Goal: Task Accomplishment & Management: Use online tool/utility

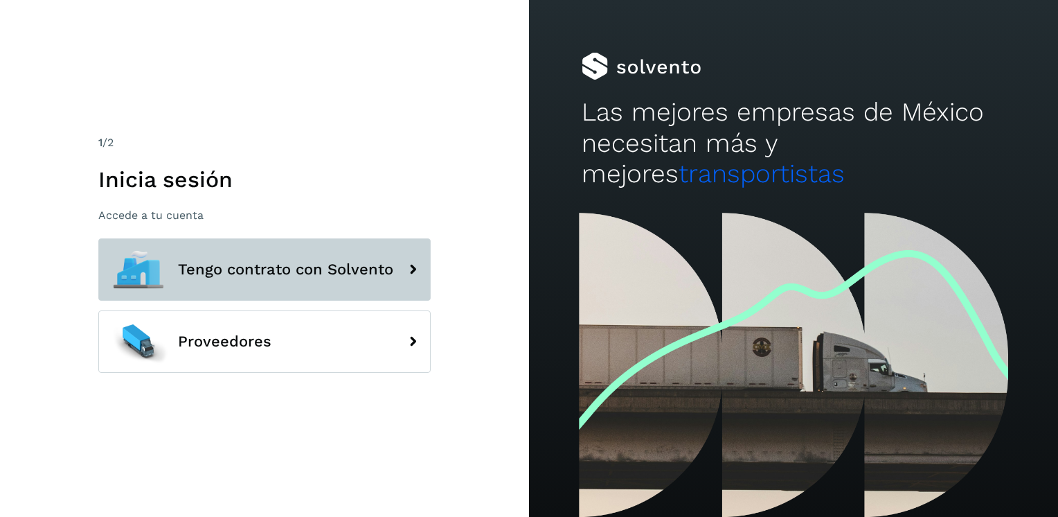
click at [291, 285] on button "Tengo contrato con Solvento" at bounding box center [264, 269] width 332 height 62
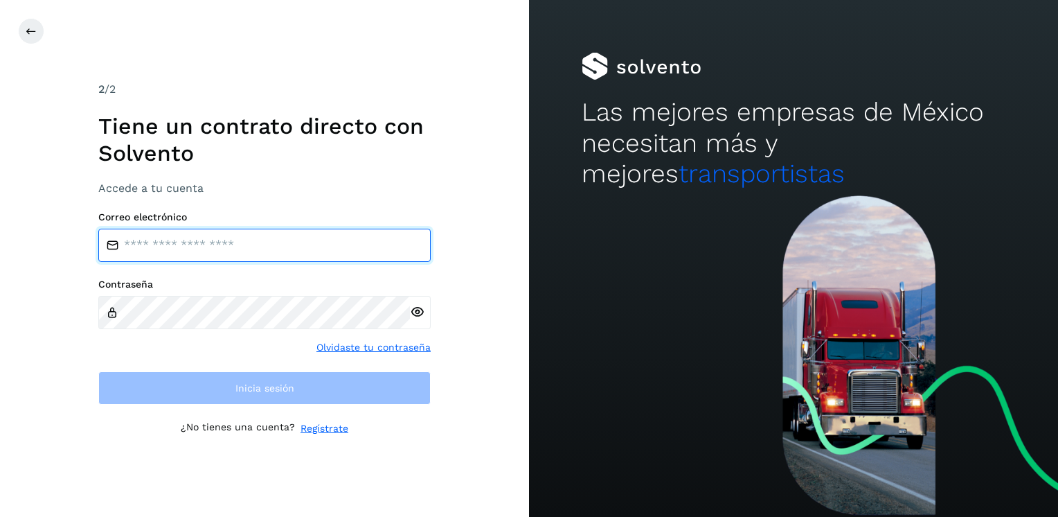
type input "**********"
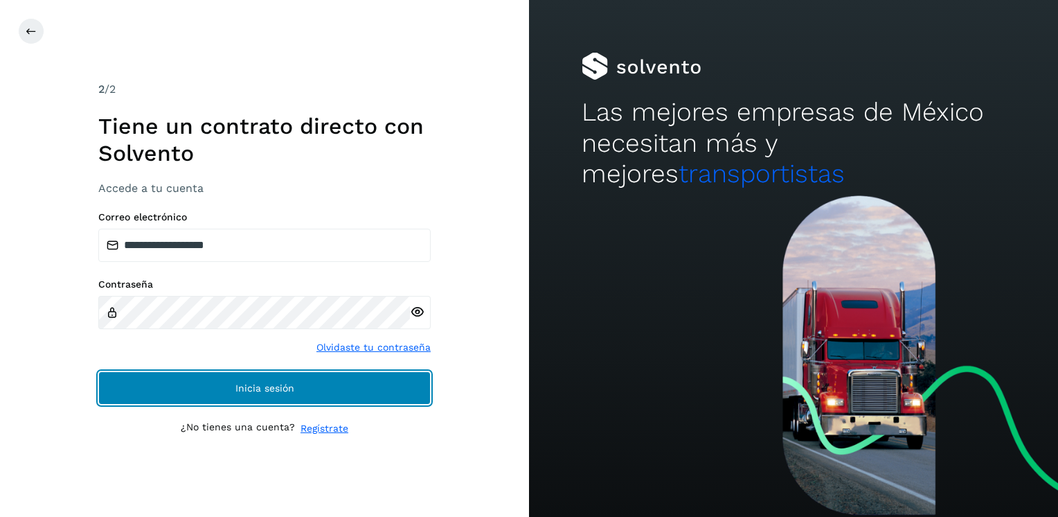
click at [195, 392] on button "Inicia sesión" at bounding box center [264, 387] width 332 height 33
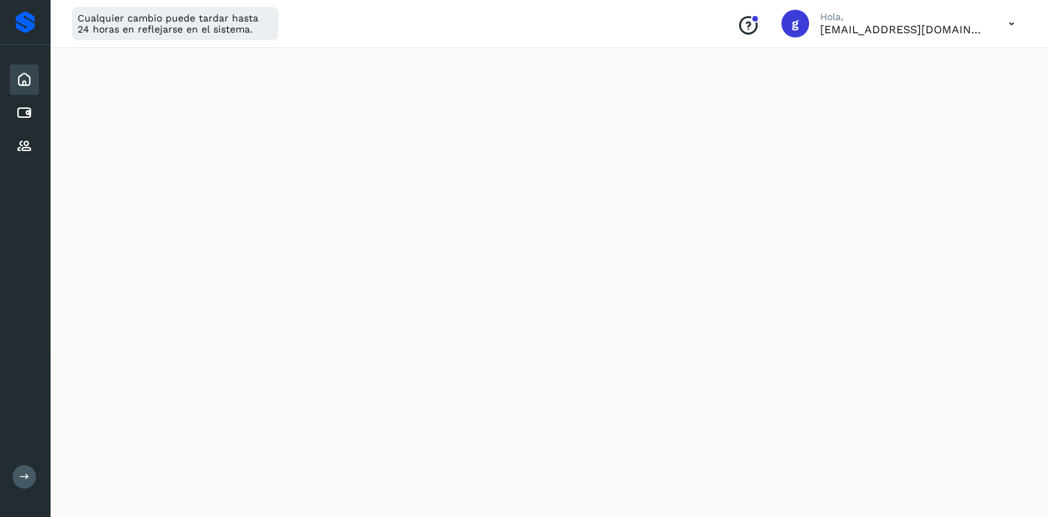
scroll to position [208, 0]
click at [23, 80] on icon at bounding box center [24, 79] width 17 height 17
click at [28, 65] on div "Inicio" at bounding box center [24, 79] width 29 height 30
click at [24, 79] on icon at bounding box center [24, 79] width 17 height 17
click at [26, 121] on div "Cuentas por pagar" at bounding box center [24, 113] width 29 height 30
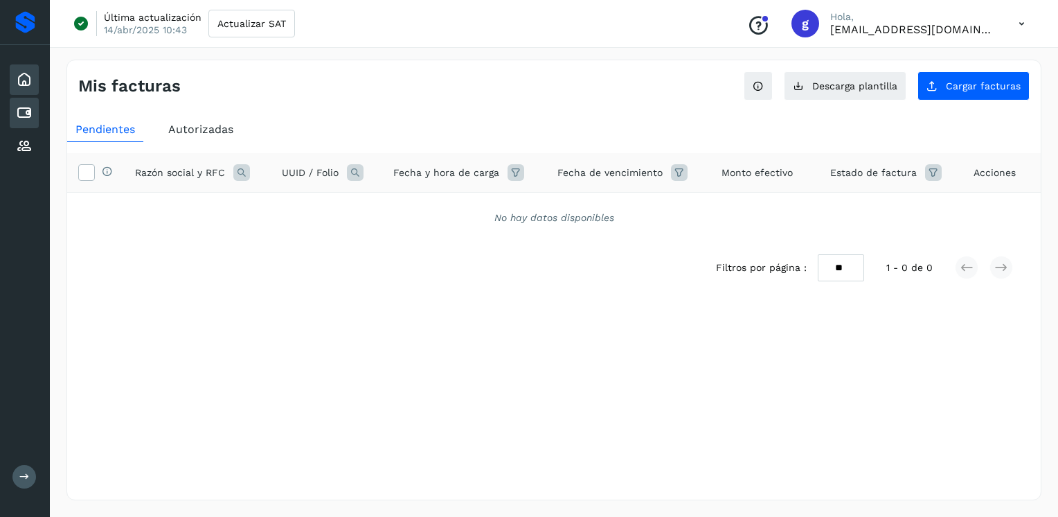
click at [23, 81] on icon at bounding box center [24, 79] width 17 height 17
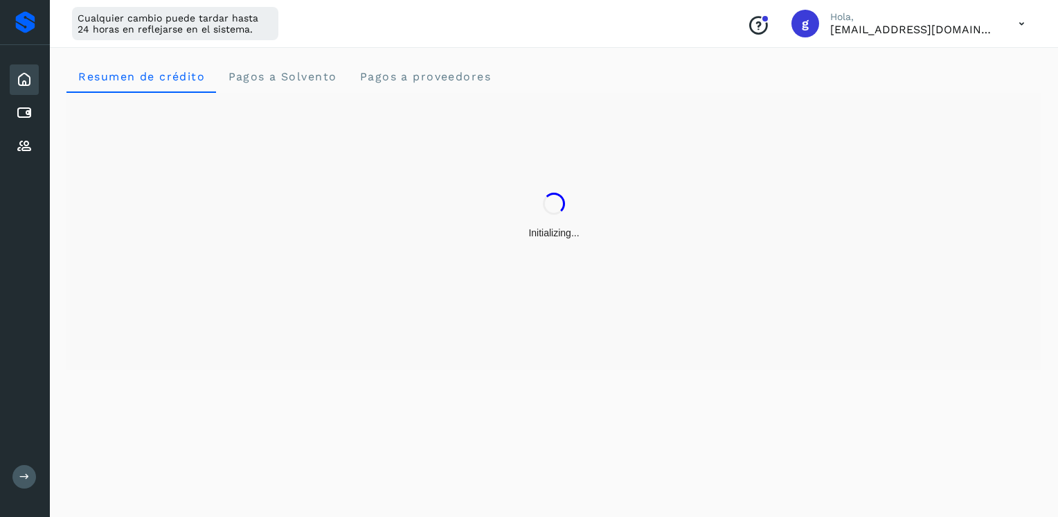
click at [18, 480] on button at bounding box center [24, 477] width 24 height 24
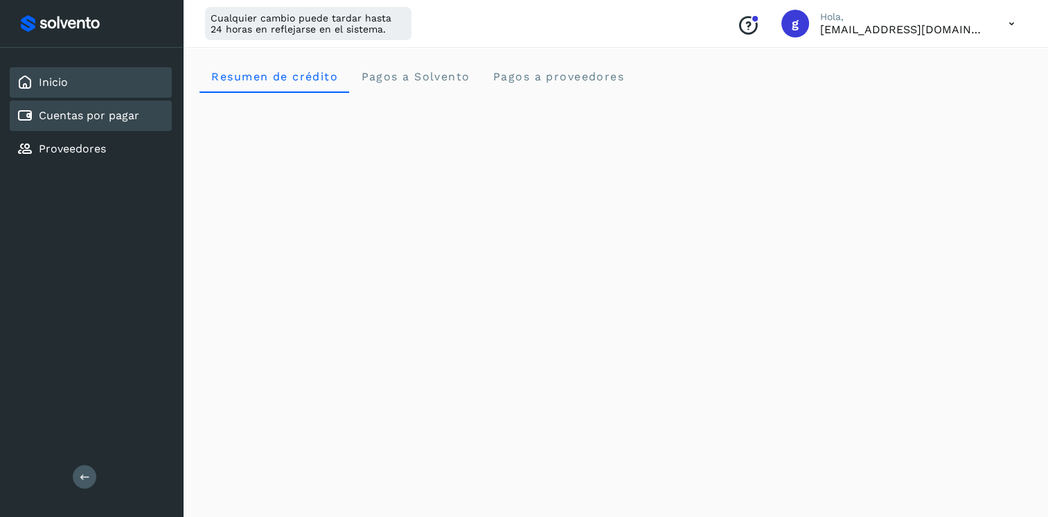
click at [119, 119] on link "Cuentas por pagar" at bounding box center [89, 115] width 100 height 13
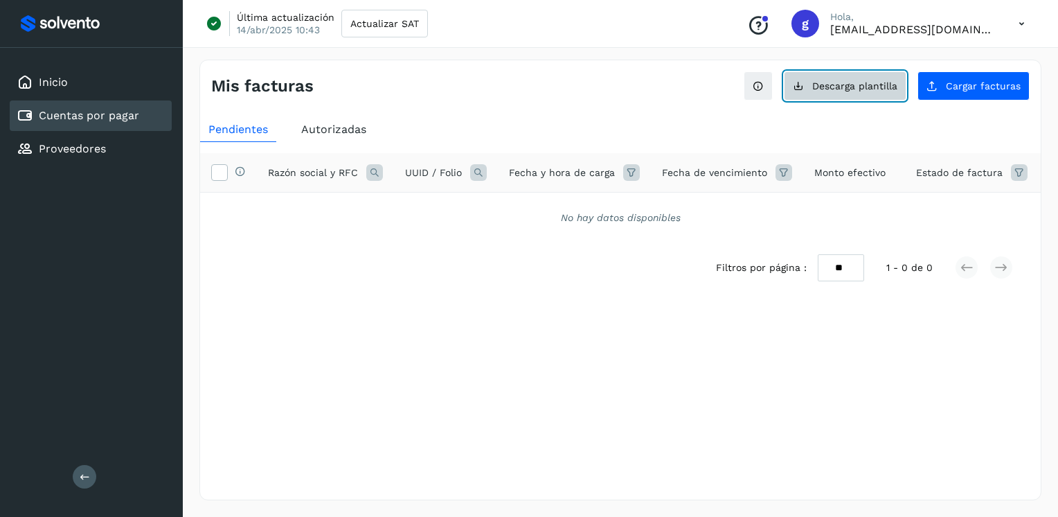
click at [866, 87] on span "Descarga plantilla" at bounding box center [854, 86] width 85 height 10
